Goal: Transaction & Acquisition: Purchase product/service

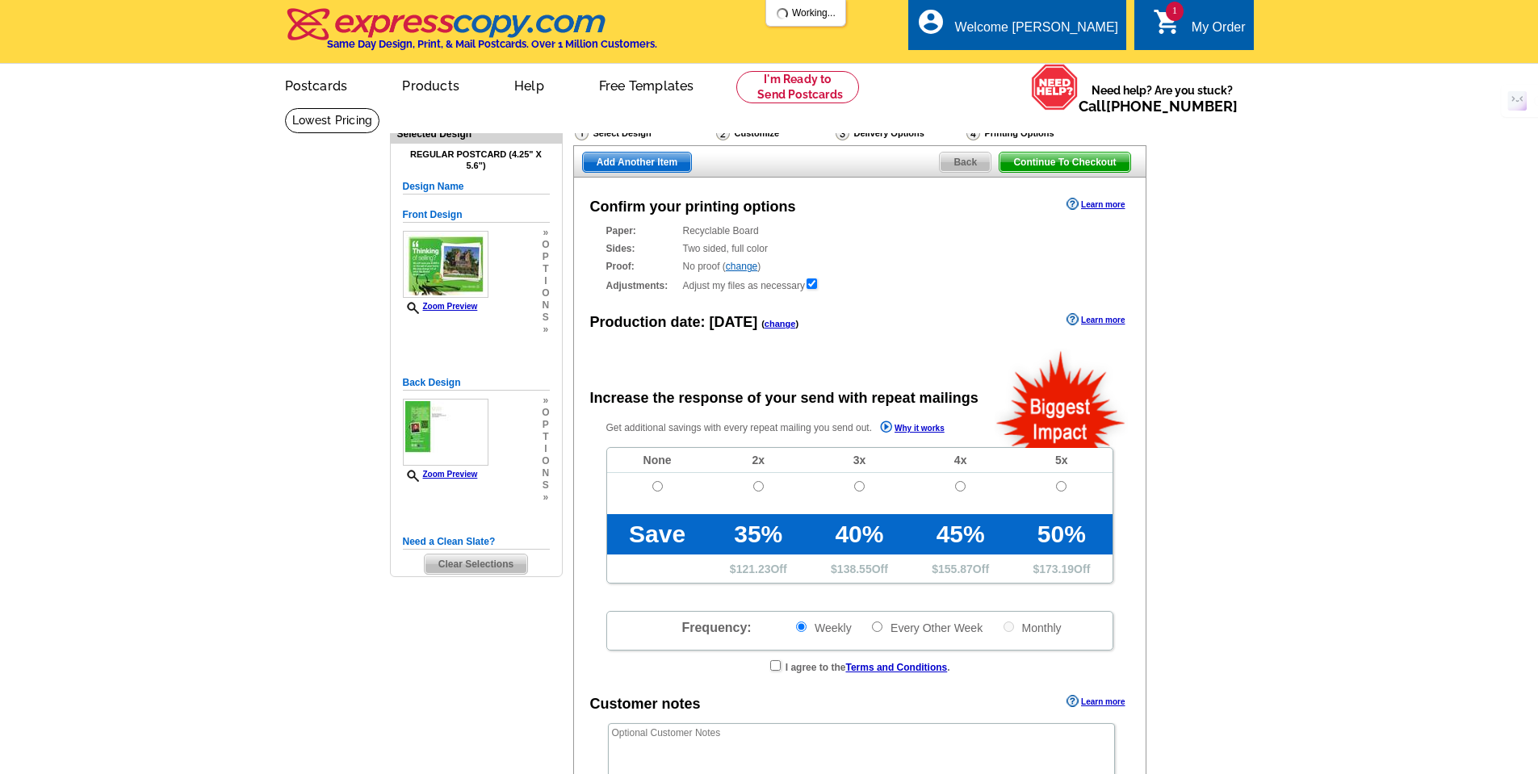
radio input "false"
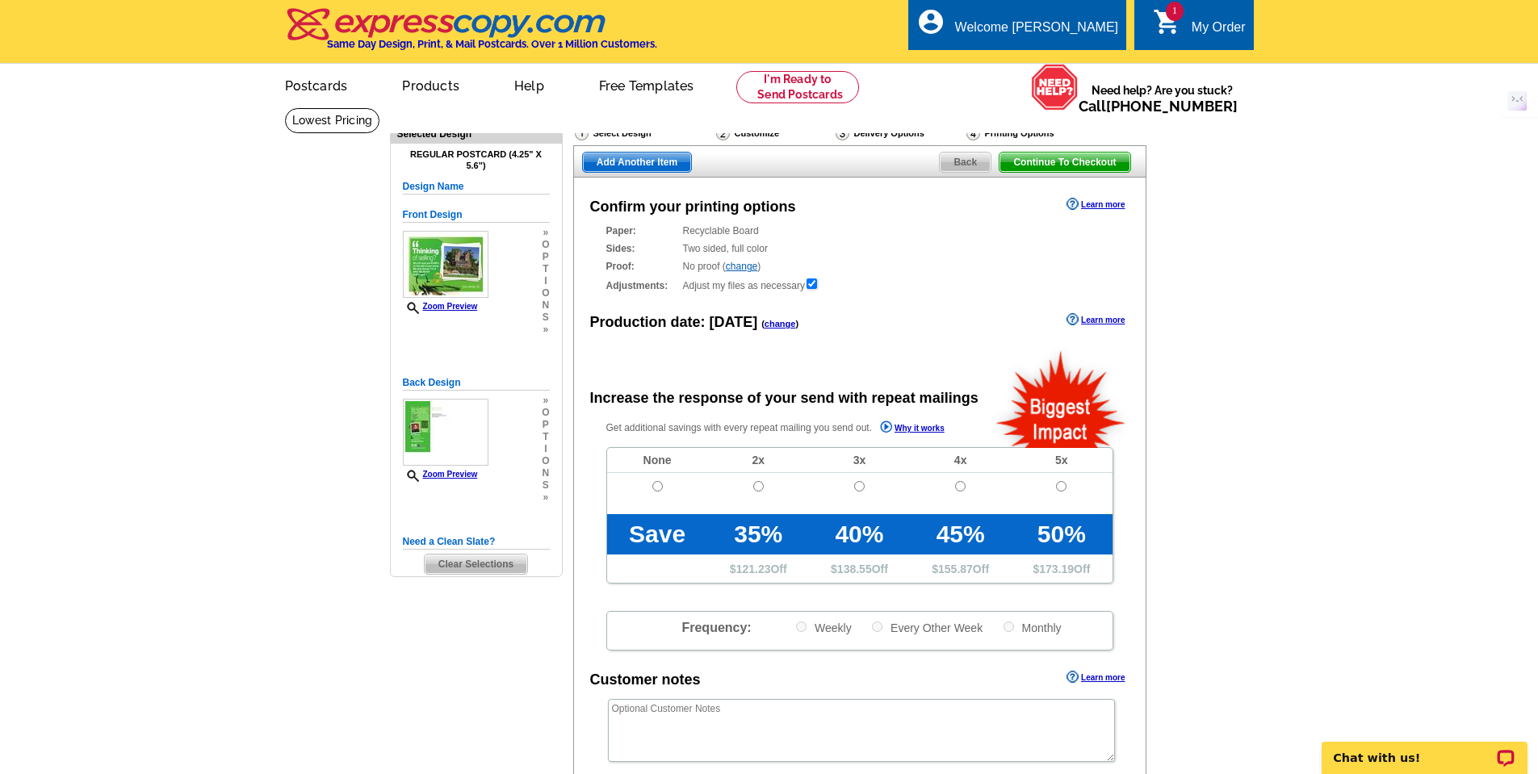
click at [1280, 378] on main "Need Help? call 800-260-5887, chat with support, or have our designers make som…" at bounding box center [769, 546] width 1538 height 878
click at [1103, 33] on div "Welcome [PERSON_NAME]" at bounding box center [1036, 31] width 163 height 23
click at [1077, 65] on link "My Account" at bounding box center [1077, 62] width 69 height 15
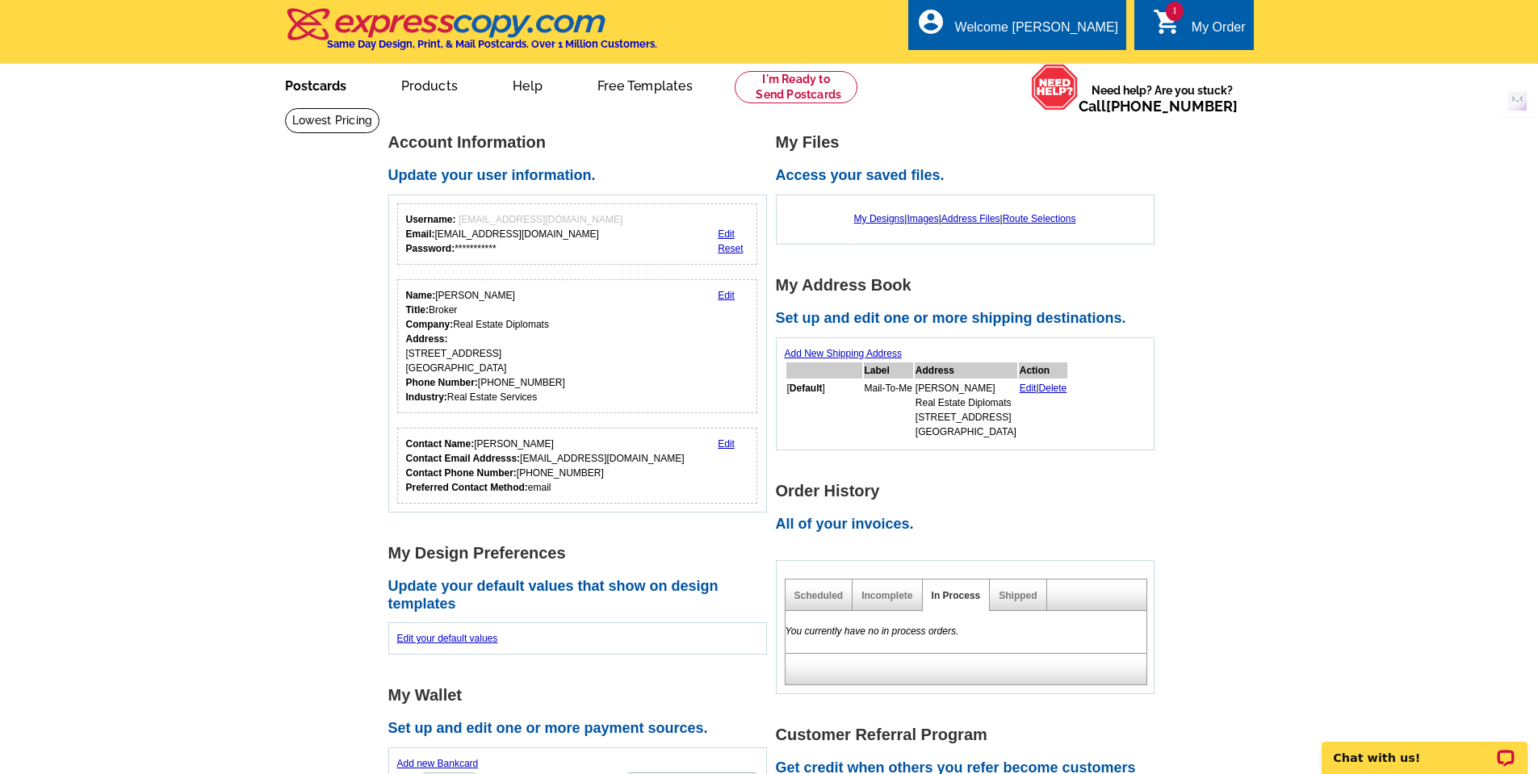
click at [313, 91] on link "Postcards" at bounding box center [315, 84] width 113 height 38
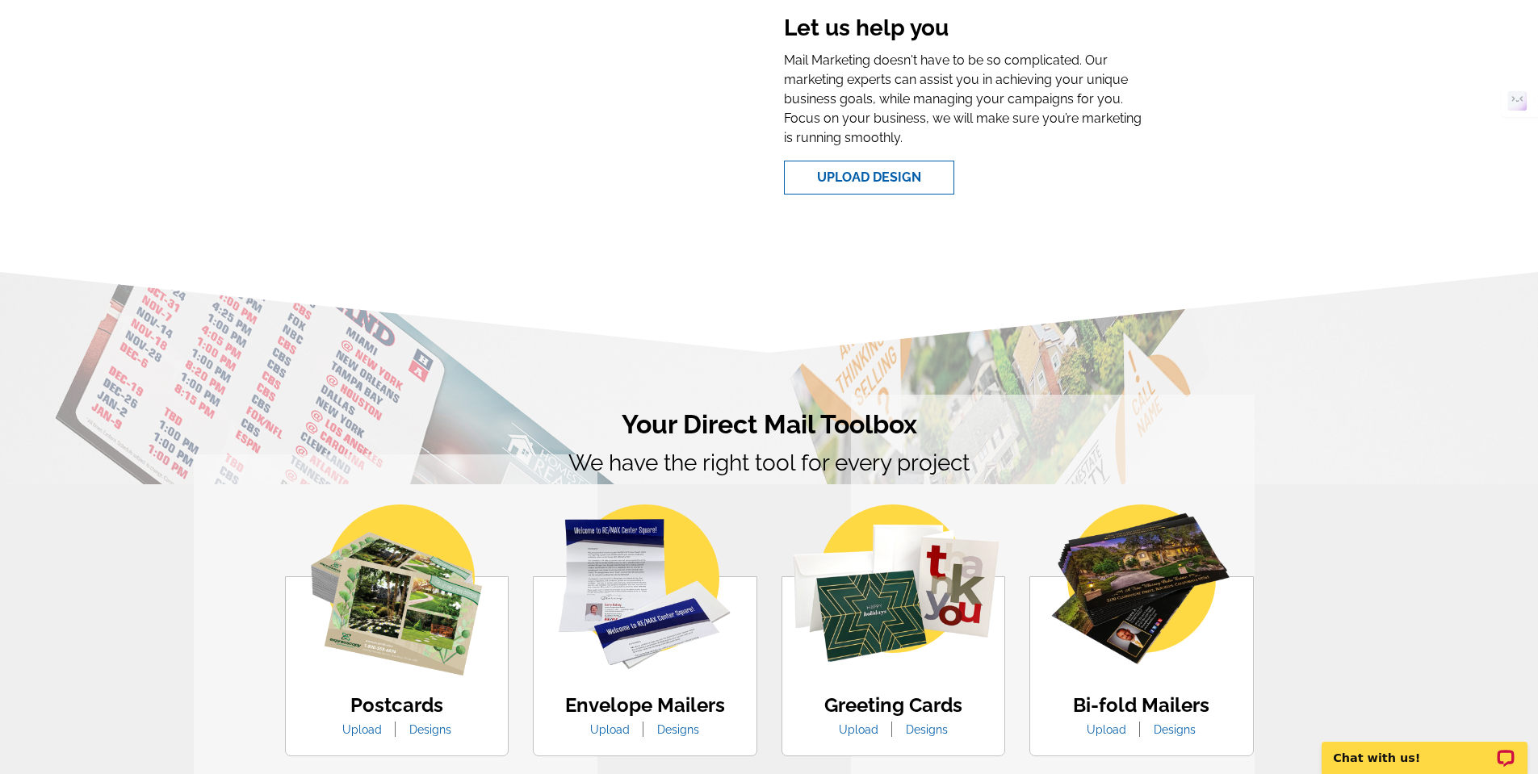
scroll to position [807, 0]
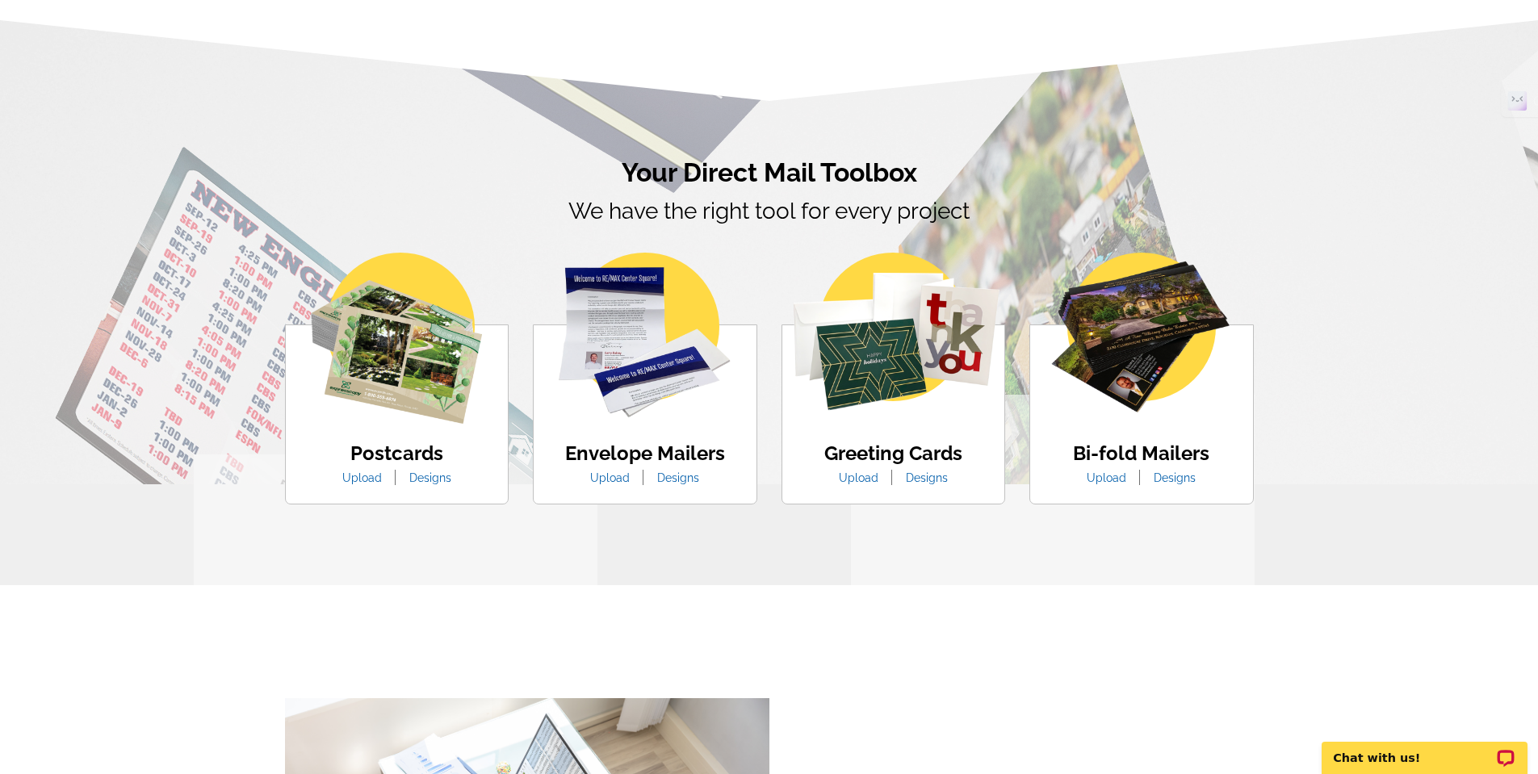
click at [362, 478] on link "Upload" at bounding box center [362, 478] width 64 height 13
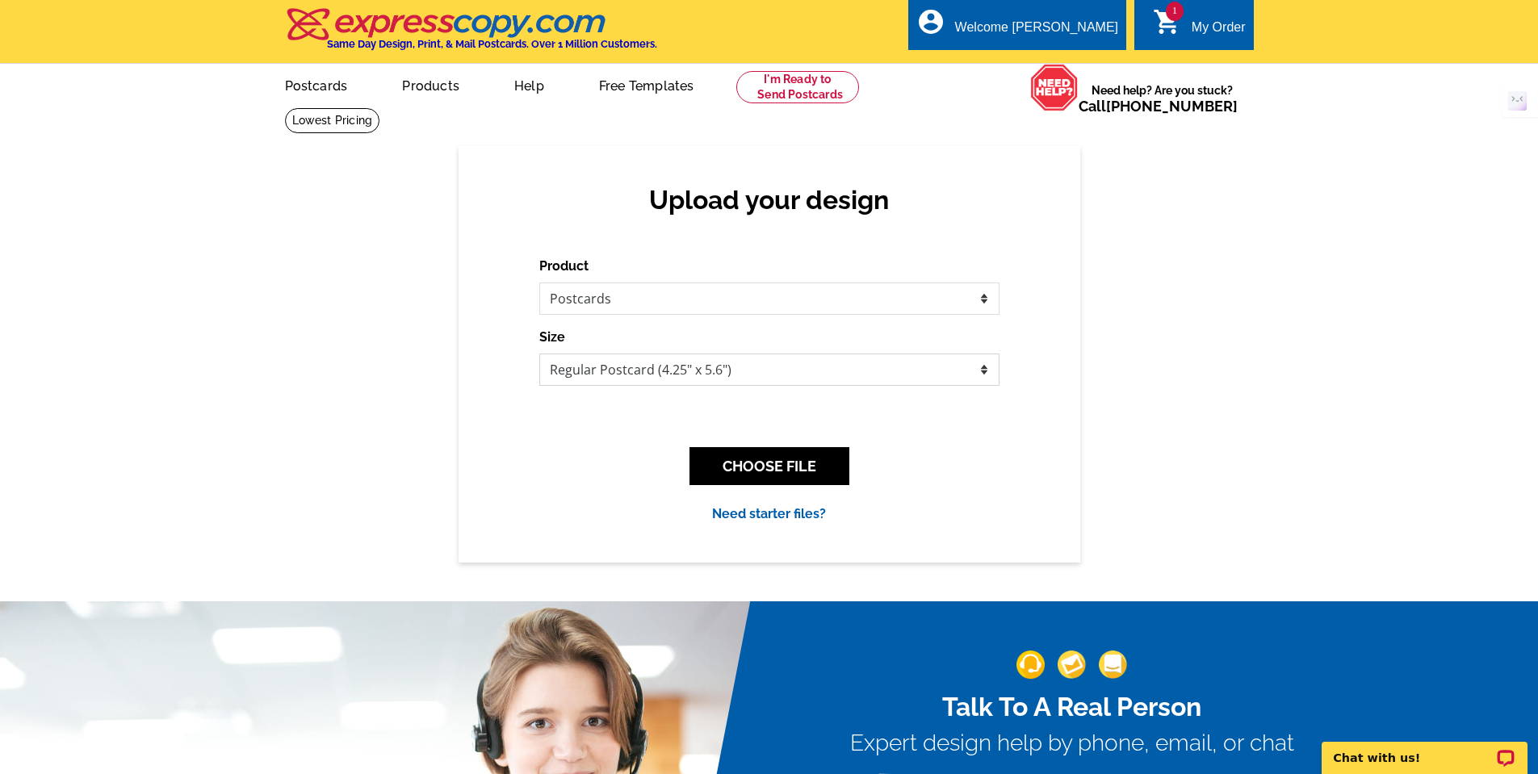
click at [656, 383] on select "Jumbo Postcard (5.5" x 8.5") Regular Postcard (4.25" x 5.6") Panoramic Postcard…" at bounding box center [769, 370] width 460 height 32
click at [539, 354] on select "Jumbo Postcard (5.5" x 8.5") Regular Postcard (4.25" x 5.6") Panoramic Postcard…" at bounding box center [769, 370] width 460 height 32
click at [604, 369] on select "Jumbo Postcard (5.5" x 8.5") Regular Postcard (4.25" x 5.6") Panoramic Postcard…" at bounding box center [769, 370] width 460 height 32
select select "2"
click at [539, 354] on select "Jumbo Postcard (5.5" x 8.5") Regular Postcard (4.25" x 5.6") Panoramic Postcard…" at bounding box center [769, 370] width 460 height 32
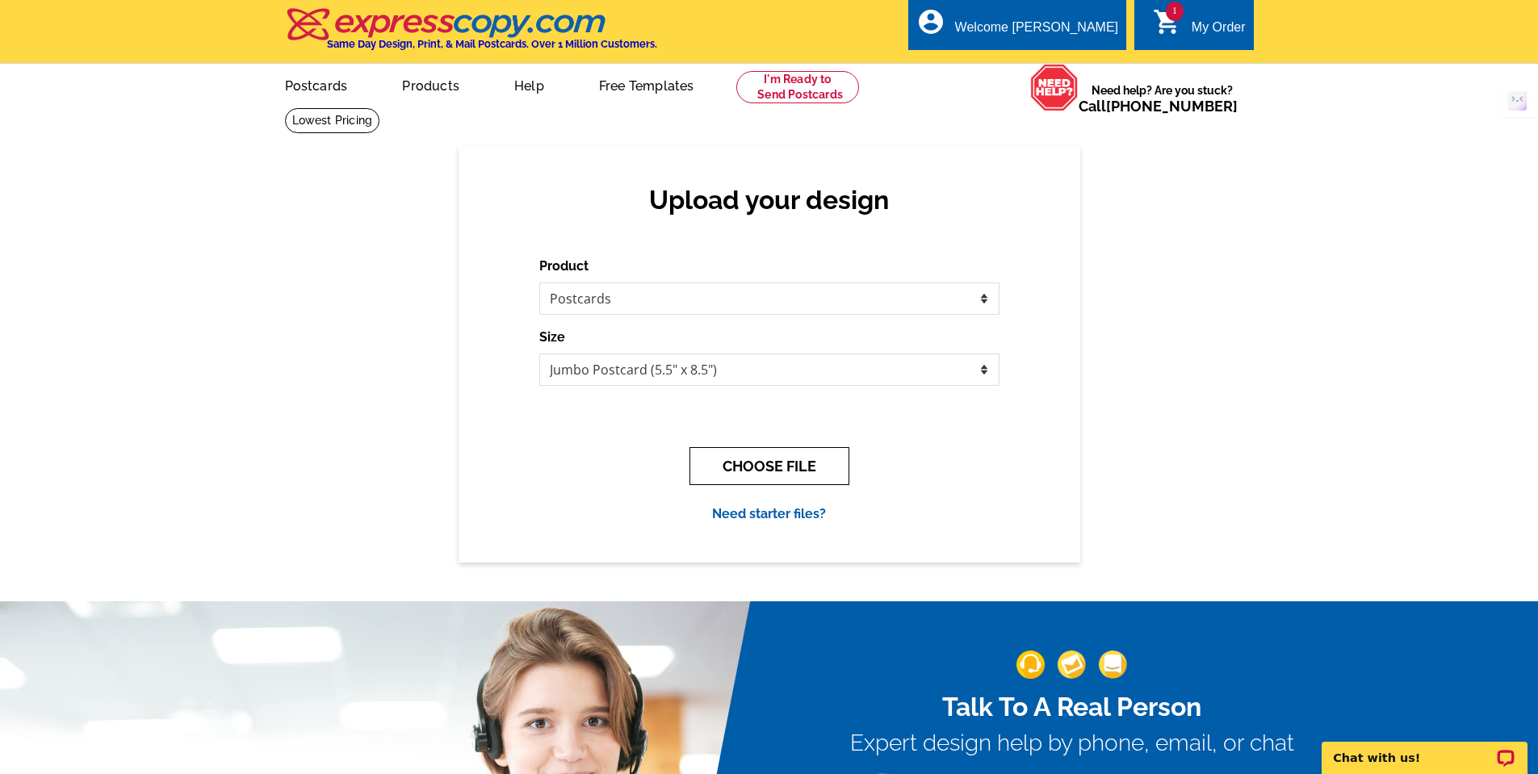
click at [816, 462] on button "CHOOSE FILE" at bounding box center [770, 466] width 160 height 38
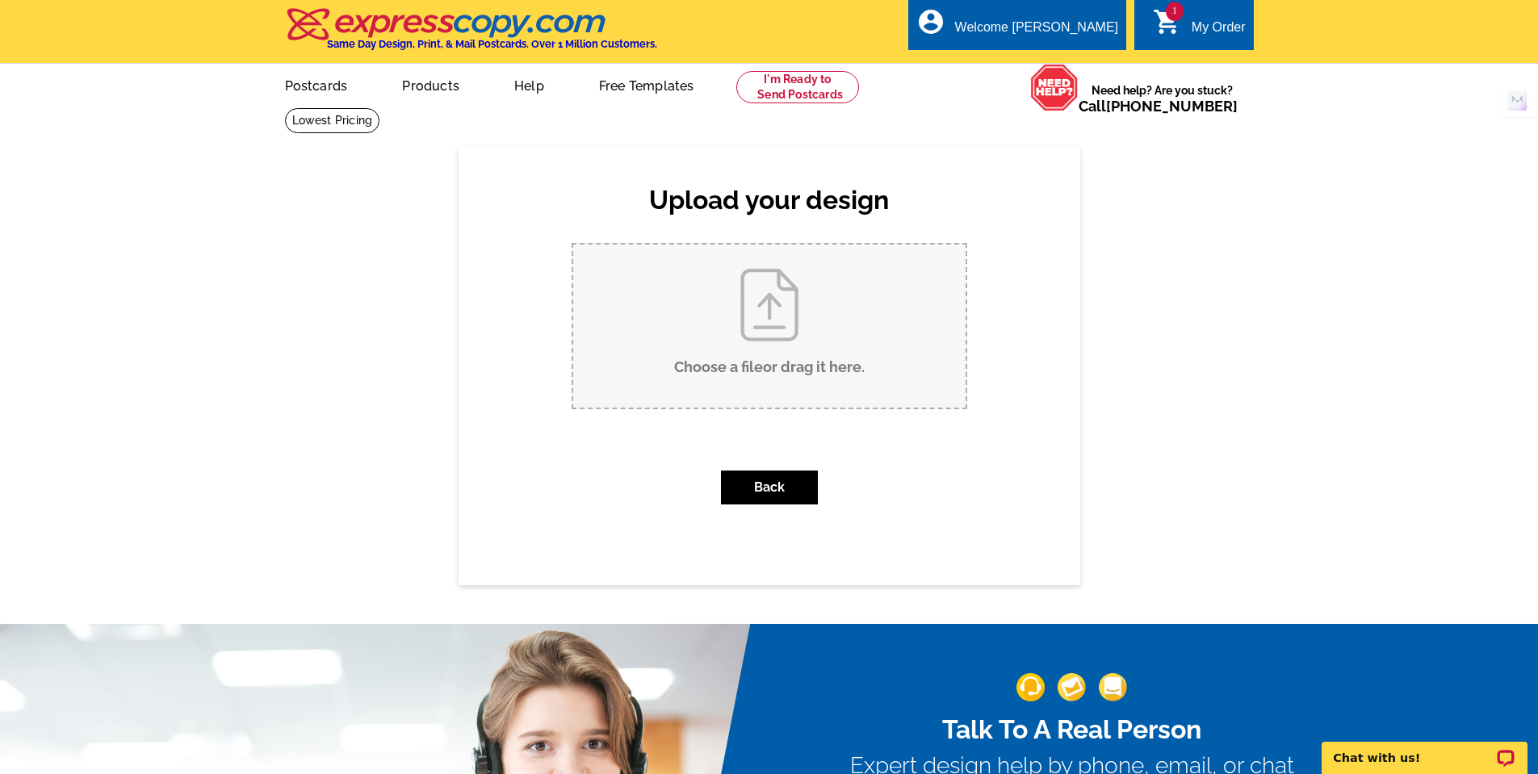
click at [757, 296] on input "Choose a file or drag it here ." at bounding box center [769, 326] width 392 height 163
click at [325, 101] on link "Postcards" at bounding box center [315, 84] width 113 height 38
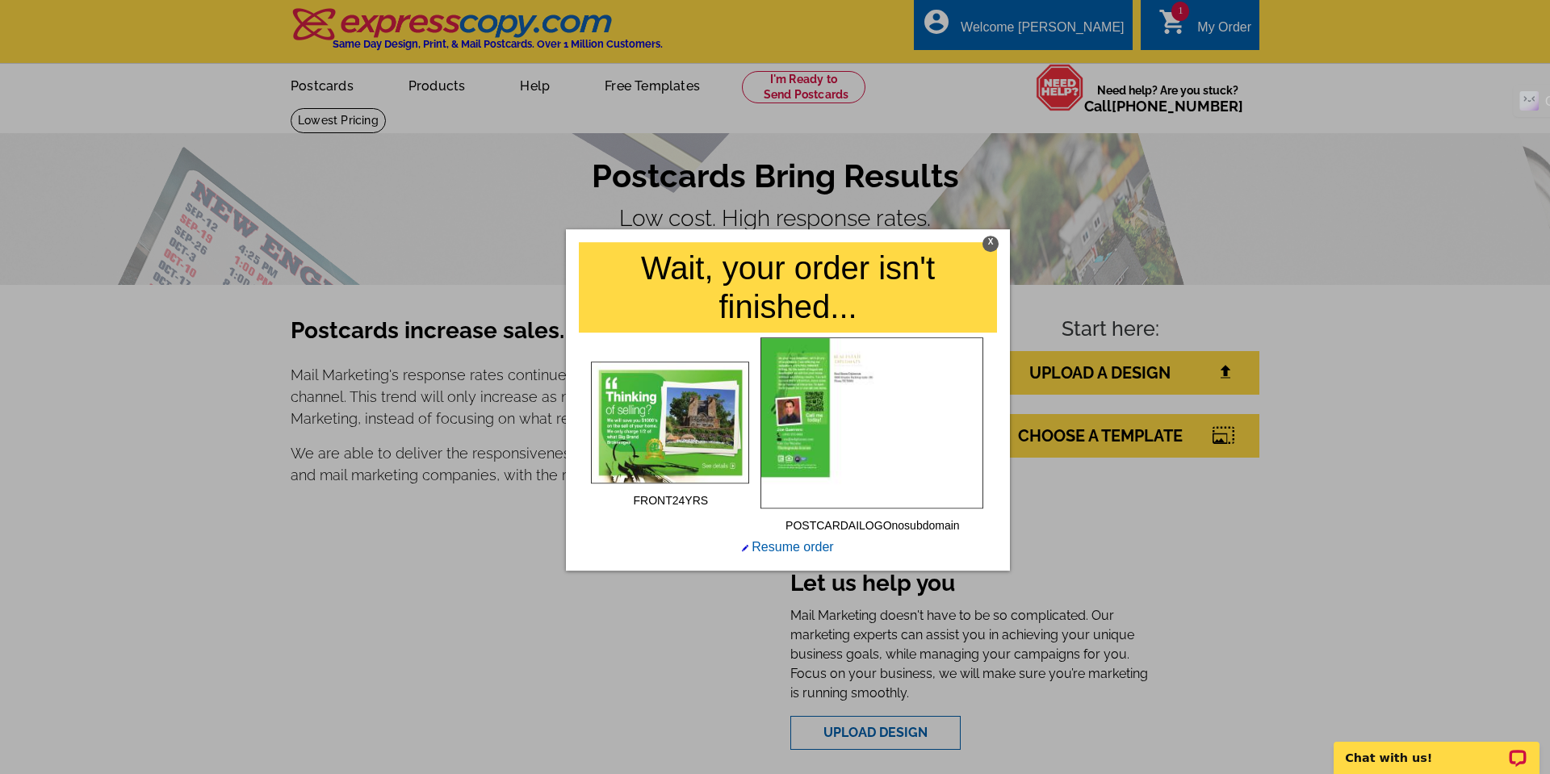
click at [988, 242] on div "X" at bounding box center [991, 244] width 16 height 16
